Goal: Browse casually

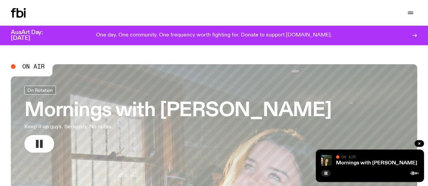
click at [42, 142] on rect "button" at bounding box center [41, 144] width 3 height 8
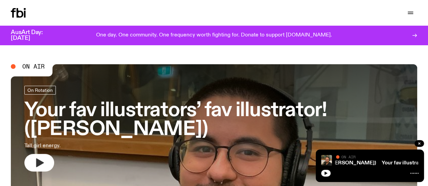
click at [40, 162] on icon "button" at bounding box center [40, 163] width 8 height 9
click at [37, 163] on icon "button" at bounding box center [40, 163] width 8 height 9
